Goal: Answer question/provide support: Share knowledge or assist other users

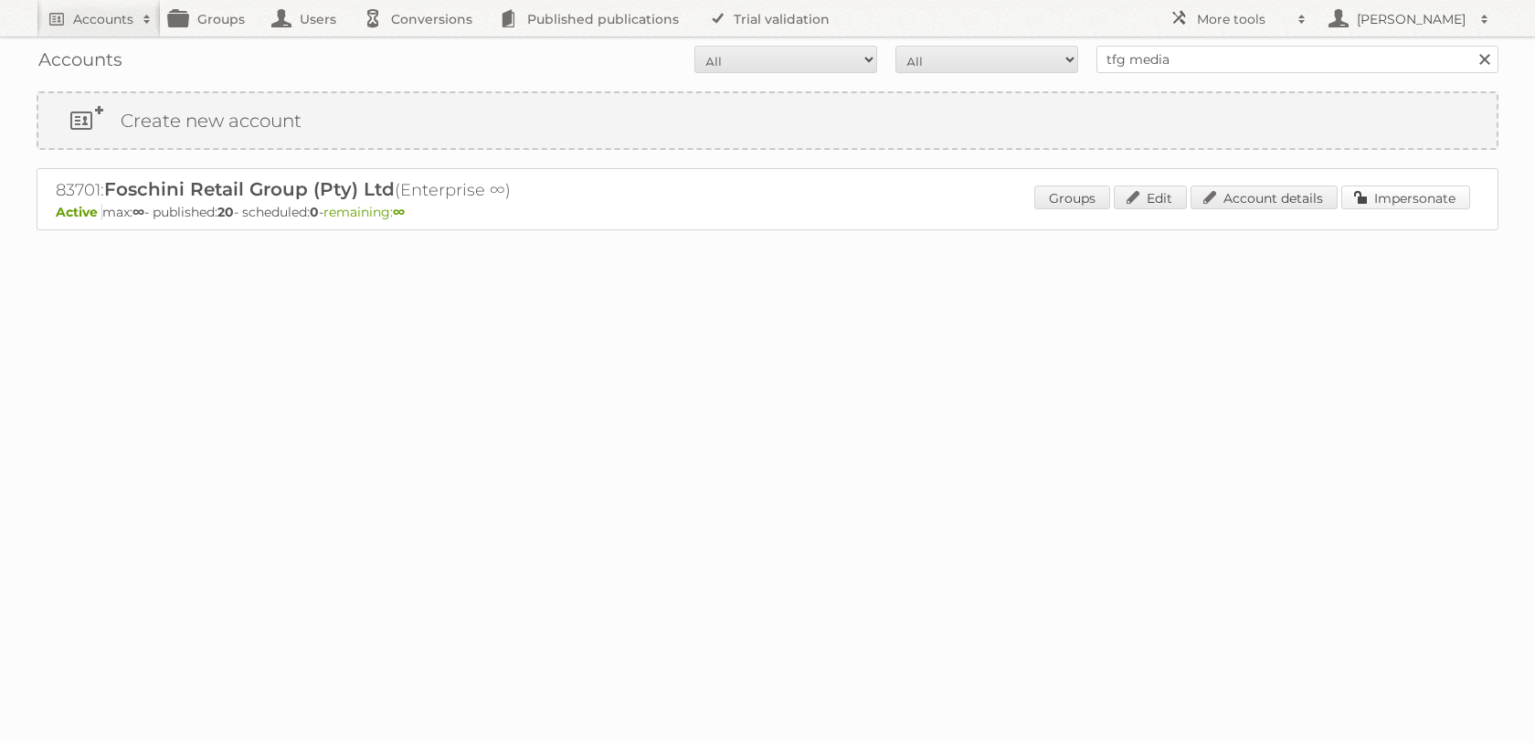
click at [1415, 197] on link "Impersonate" at bounding box center [1405, 197] width 129 height 24
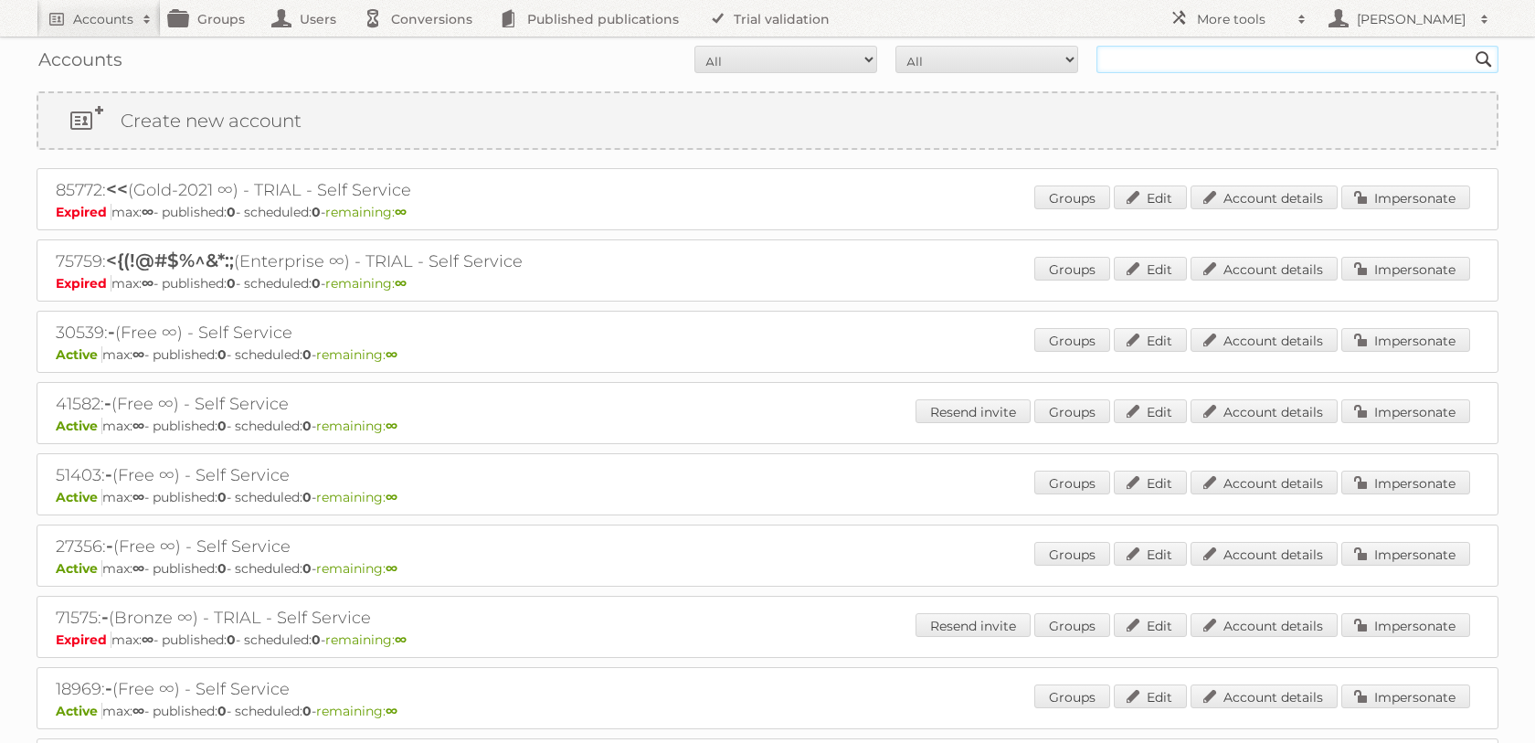
click at [1204, 72] on input "text" at bounding box center [1297, 59] width 402 height 27
type input "tfg"
click at [1470, 46] on input "Search" at bounding box center [1483, 59] width 27 height 27
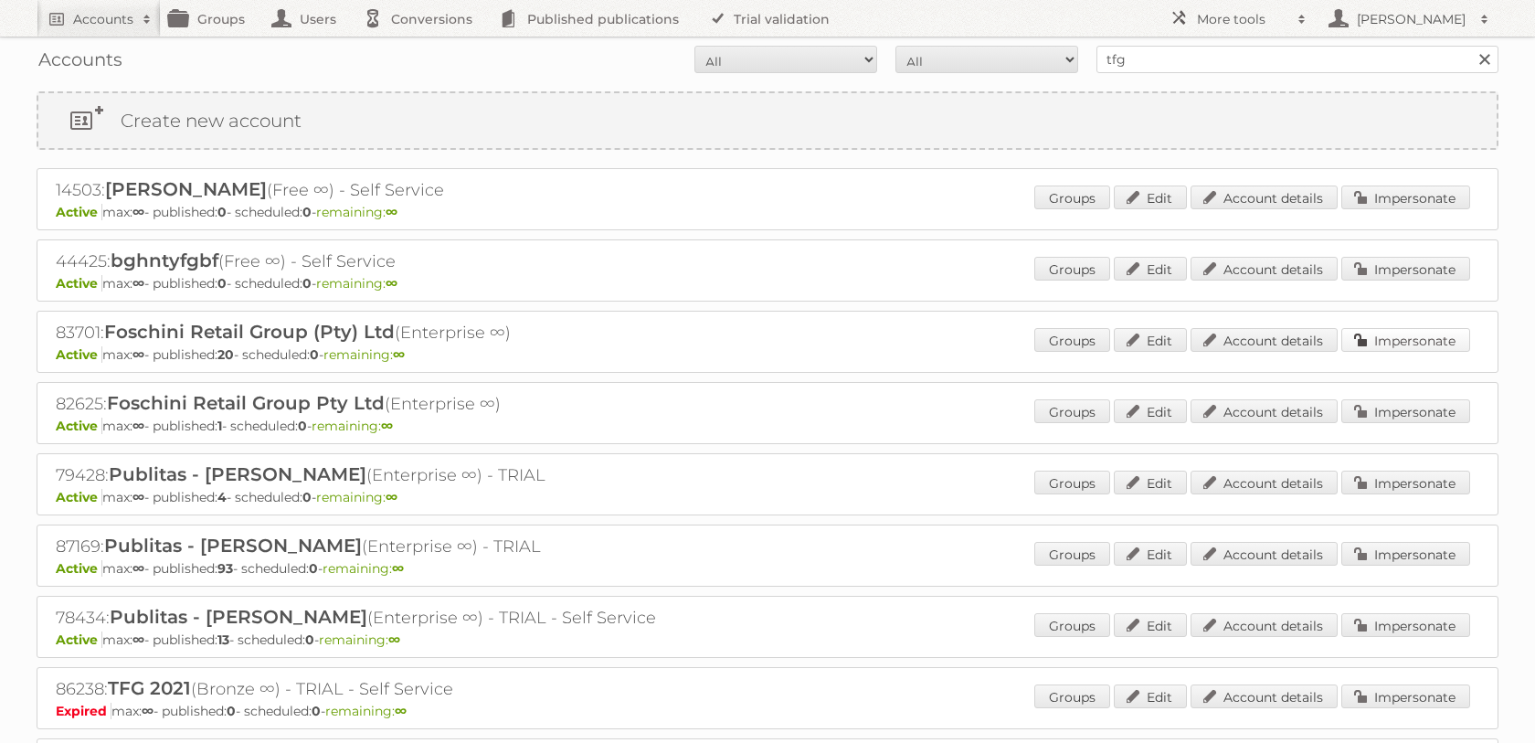
click at [1397, 352] on link "Impersonate" at bounding box center [1405, 340] width 129 height 24
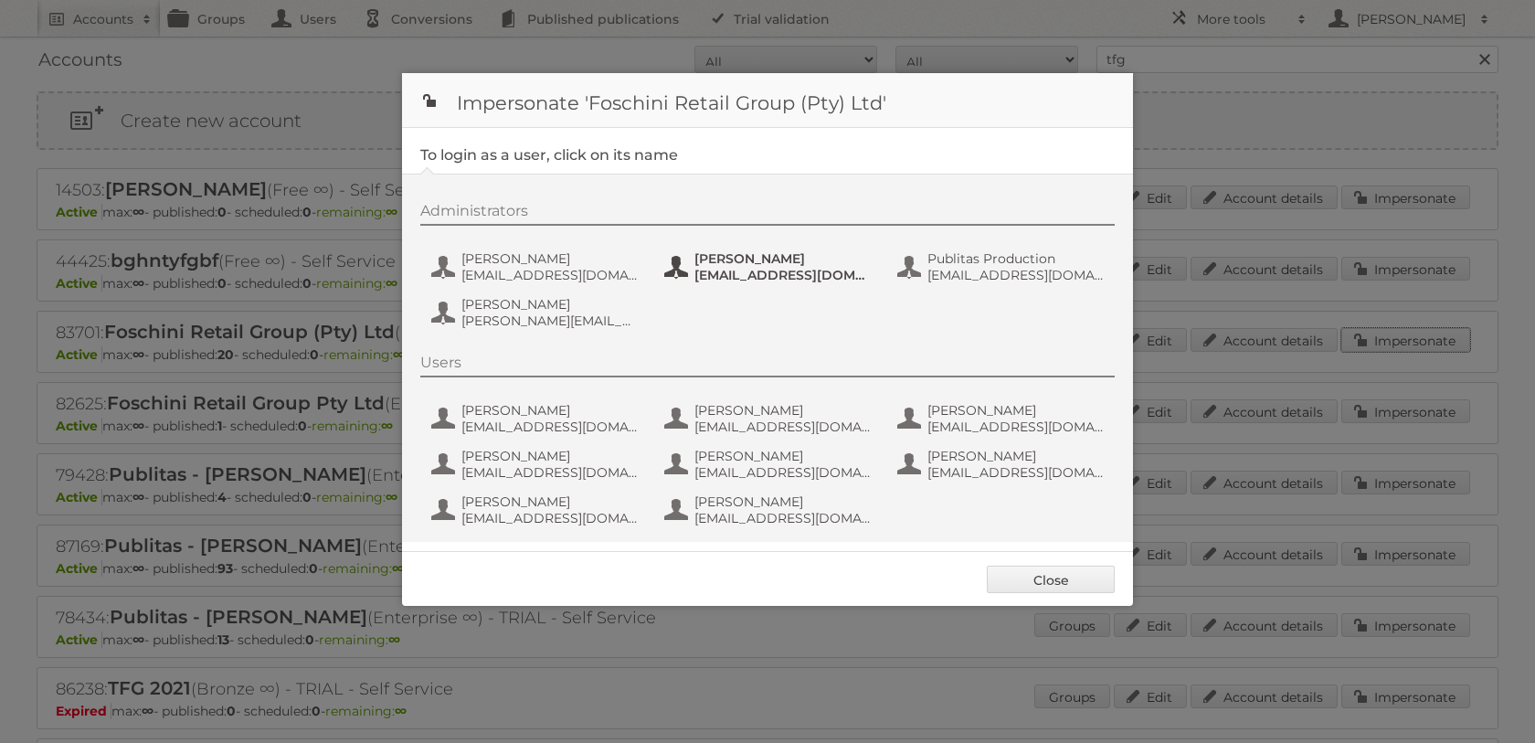
click at [714, 267] on span "[PERSON_NAME]" at bounding box center [782, 258] width 177 height 16
